Goal: Navigation & Orientation: Find specific page/section

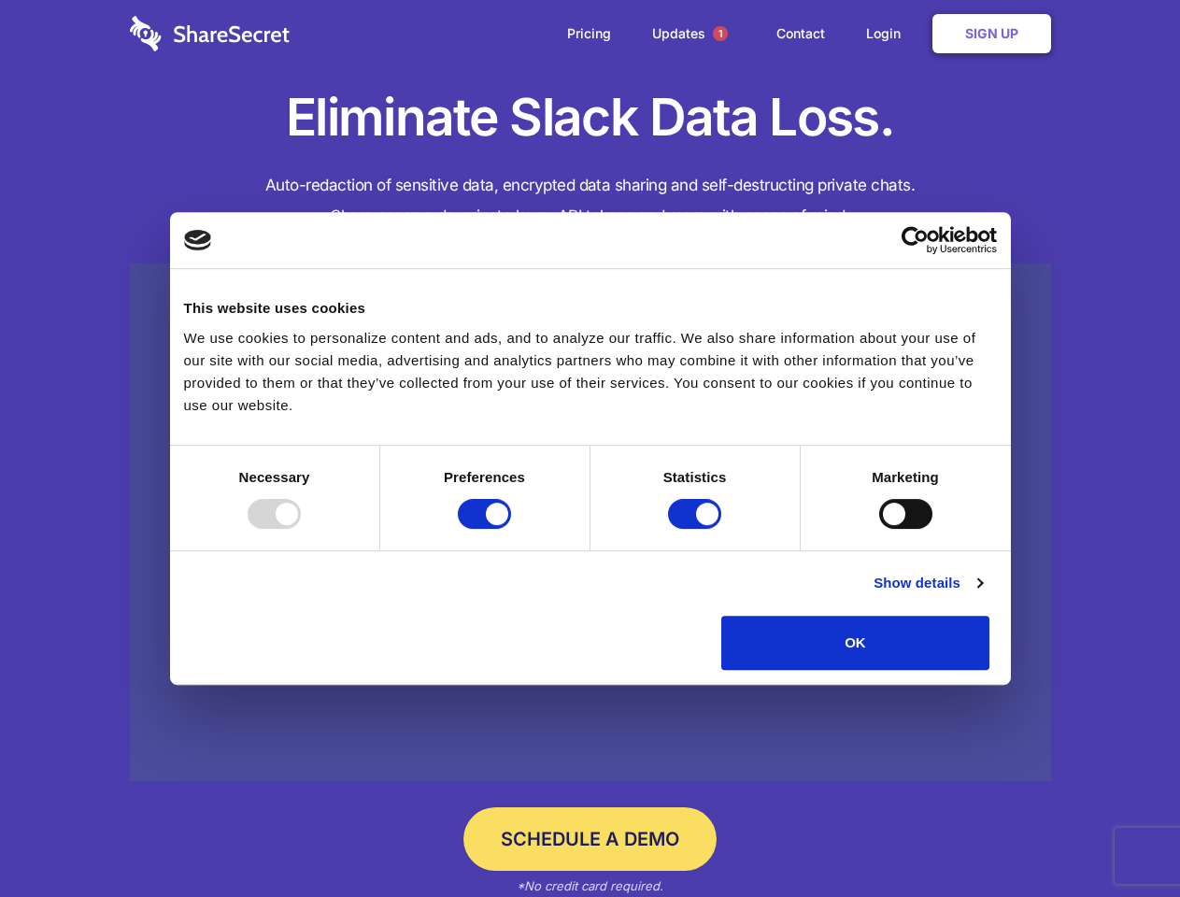
click at [301, 529] on div at bounding box center [274, 514] width 53 height 30
click at [511, 529] on input "Preferences" at bounding box center [484, 514] width 53 height 30
checkbox input "false"
click at [697, 529] on input "Statistics" at bounding box center [694, 514] width 53 height 30
checkbox input "false"
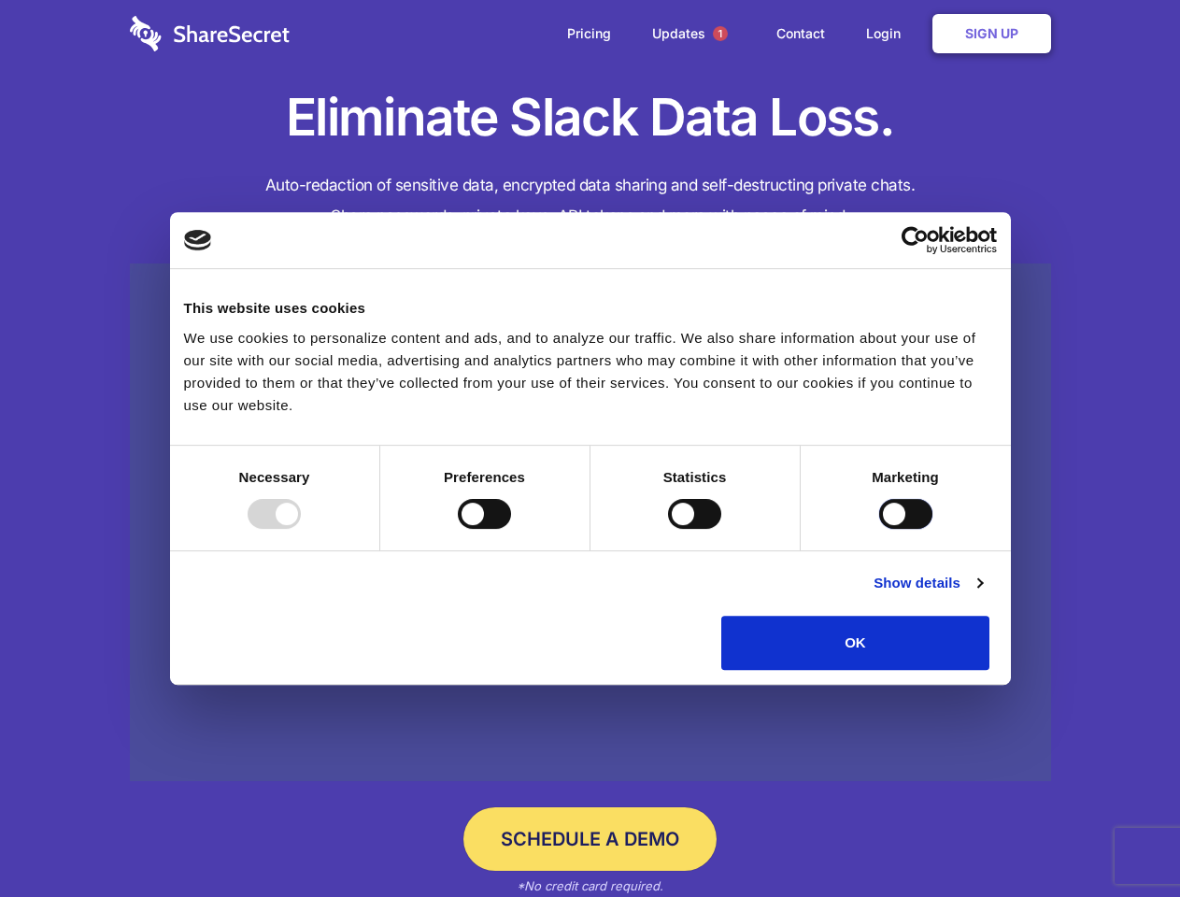
click at [879, 529] on input "Marketing" at bounding box center [905, 514] width 53 height 30
checkbox input "true"
click at [982, 594] on link "Show details" at bounding box center [928, 583] width 108 height 22
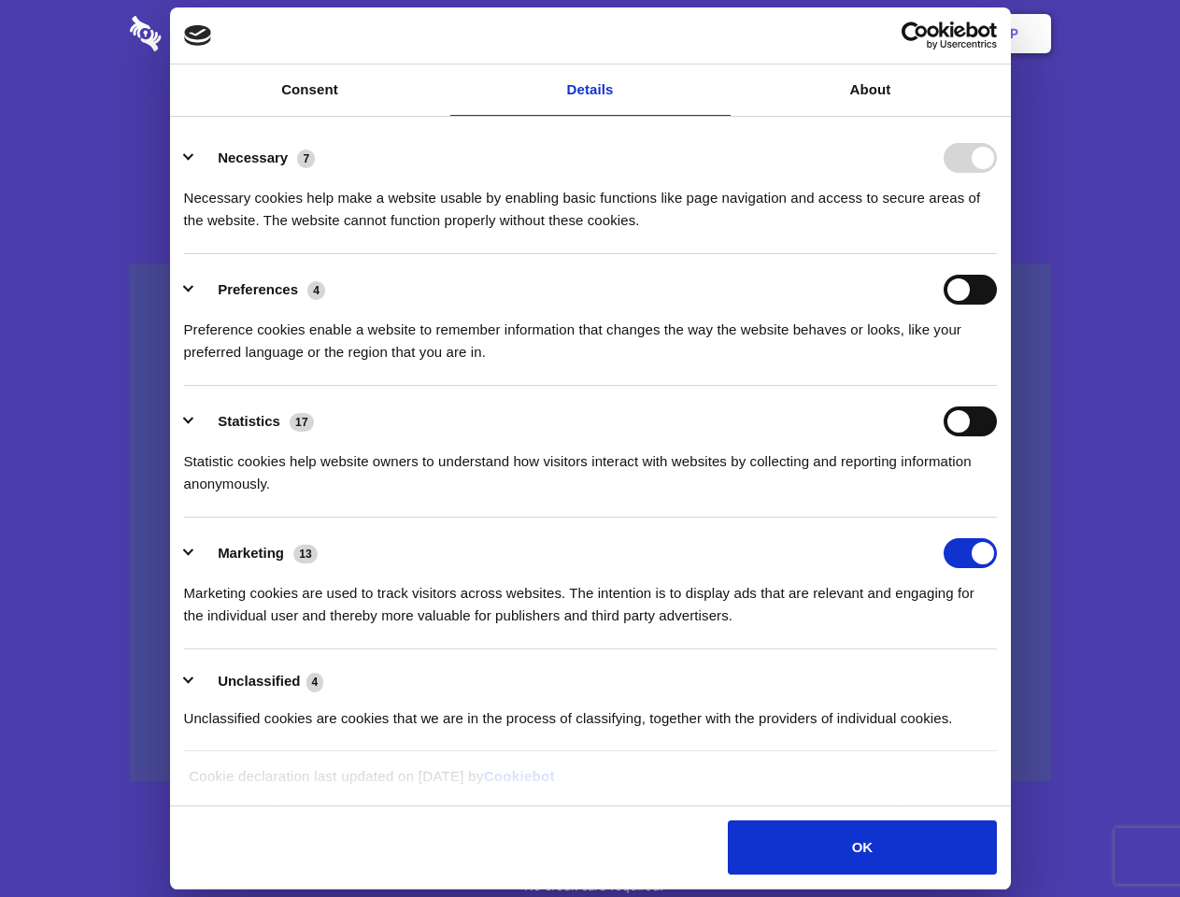
click at [997, 254] on li "Necessary 7 Necessary cookies help make a website usable by enabling basic func…" at bounding box center [590, 188] width 813 height 132
click at [719, 34] on span "1" at bounding box center [720, 33] width 15 height 15
